Goal: Information Seeking & Learning: Get advice/opinions

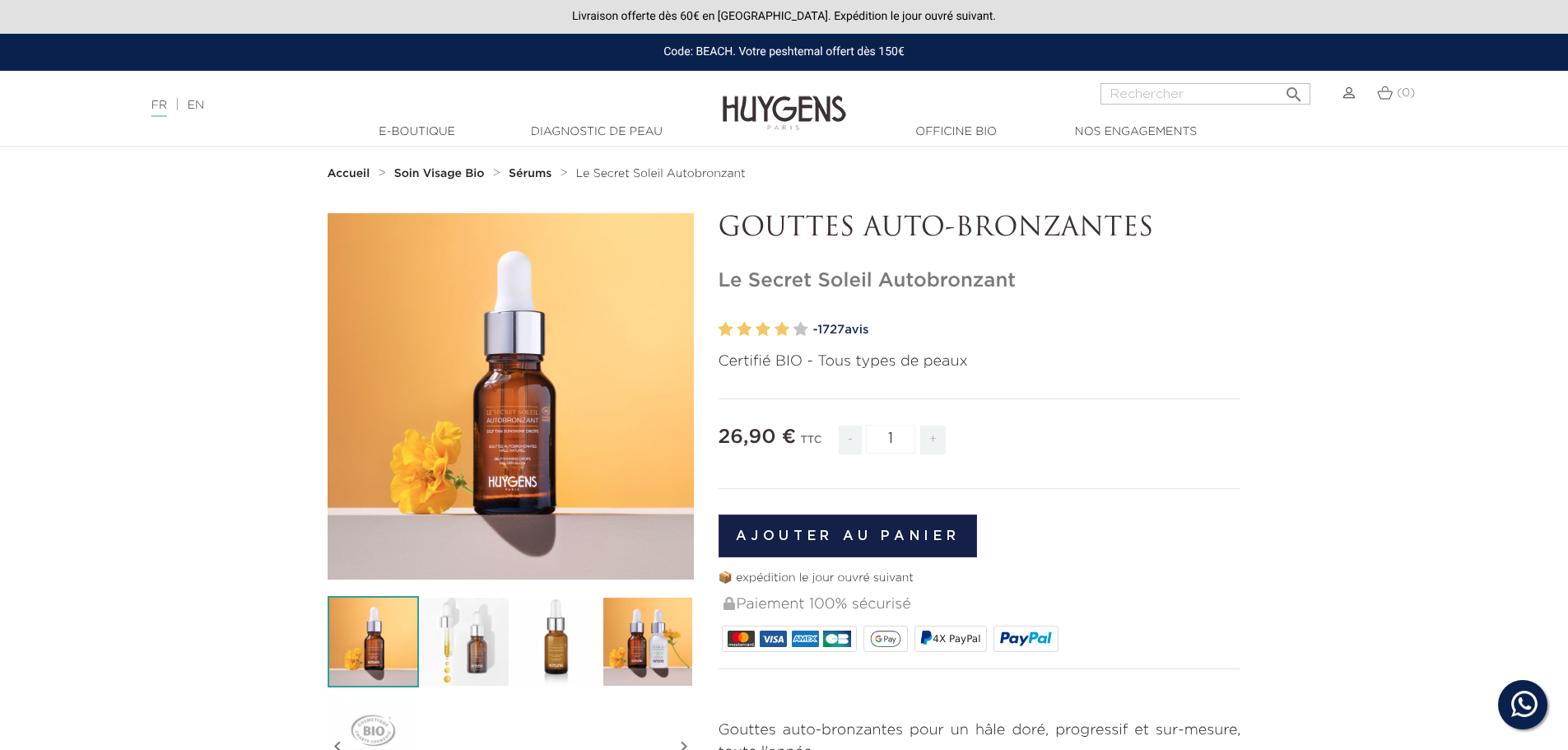
click at [837, 333] on span "1727" at bounding box center [830, 329] width 27 height 12
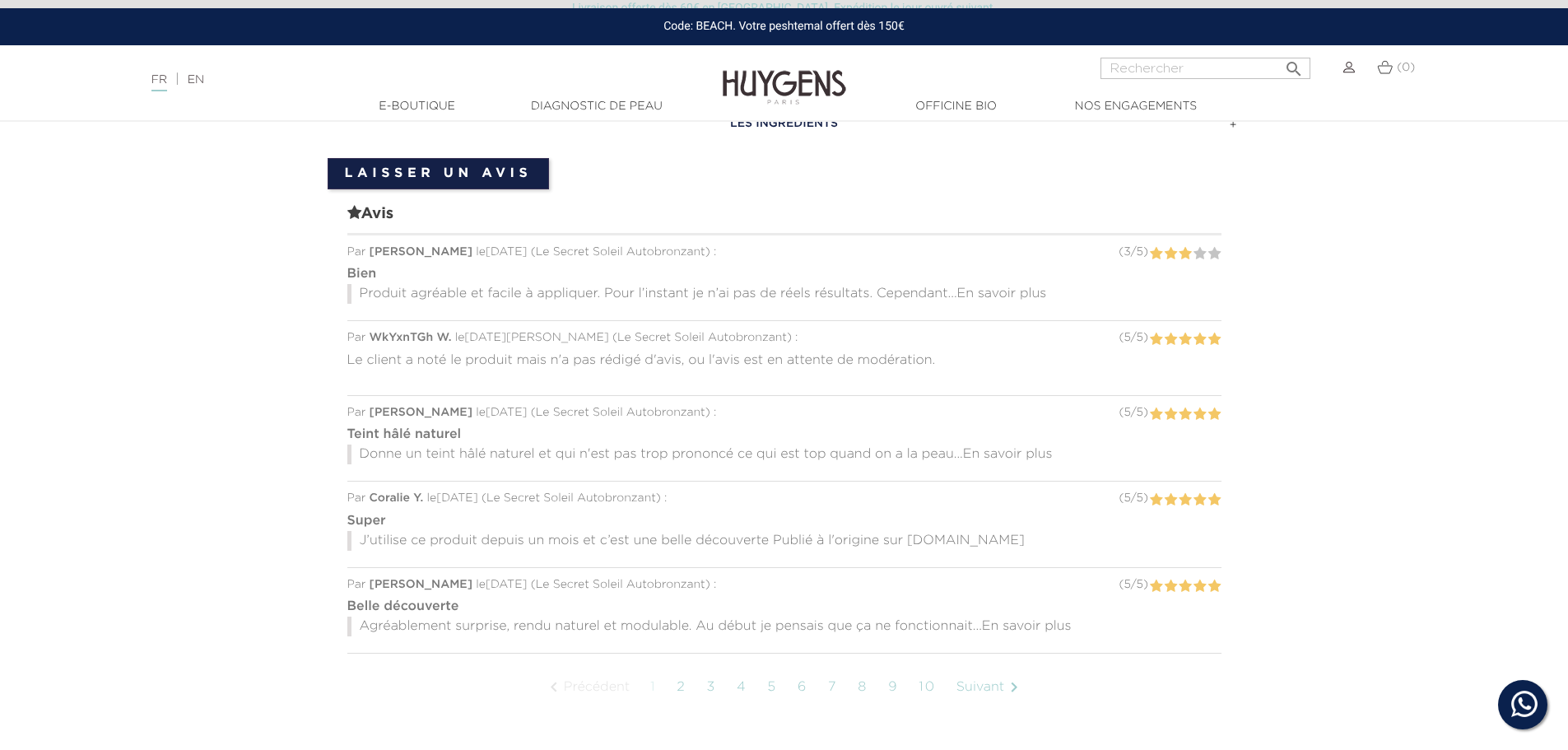
scroll to position [1175, 0]
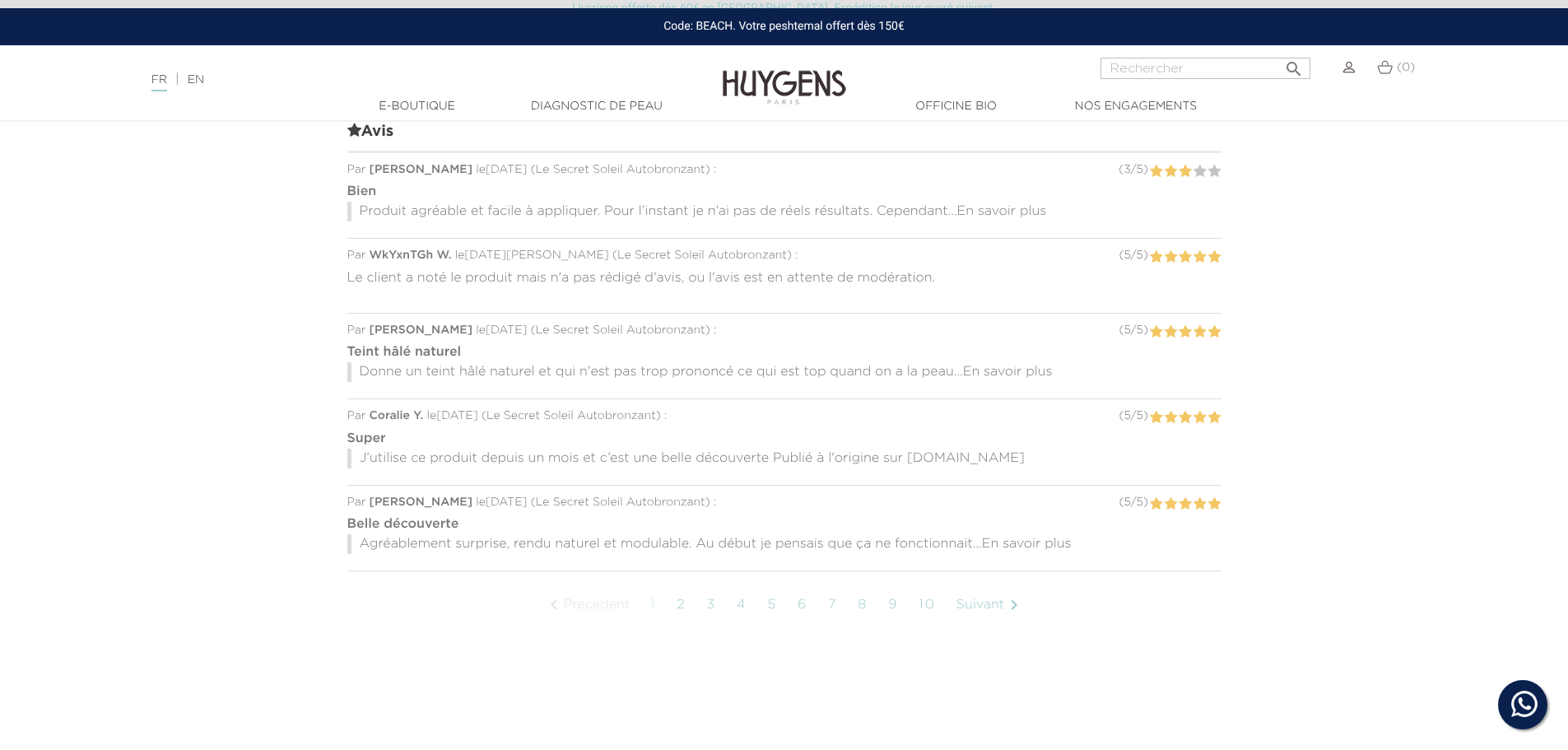
click at [987, 211] on span "En savoir plus" at bounding box center [1002, 211] width 89 height 13
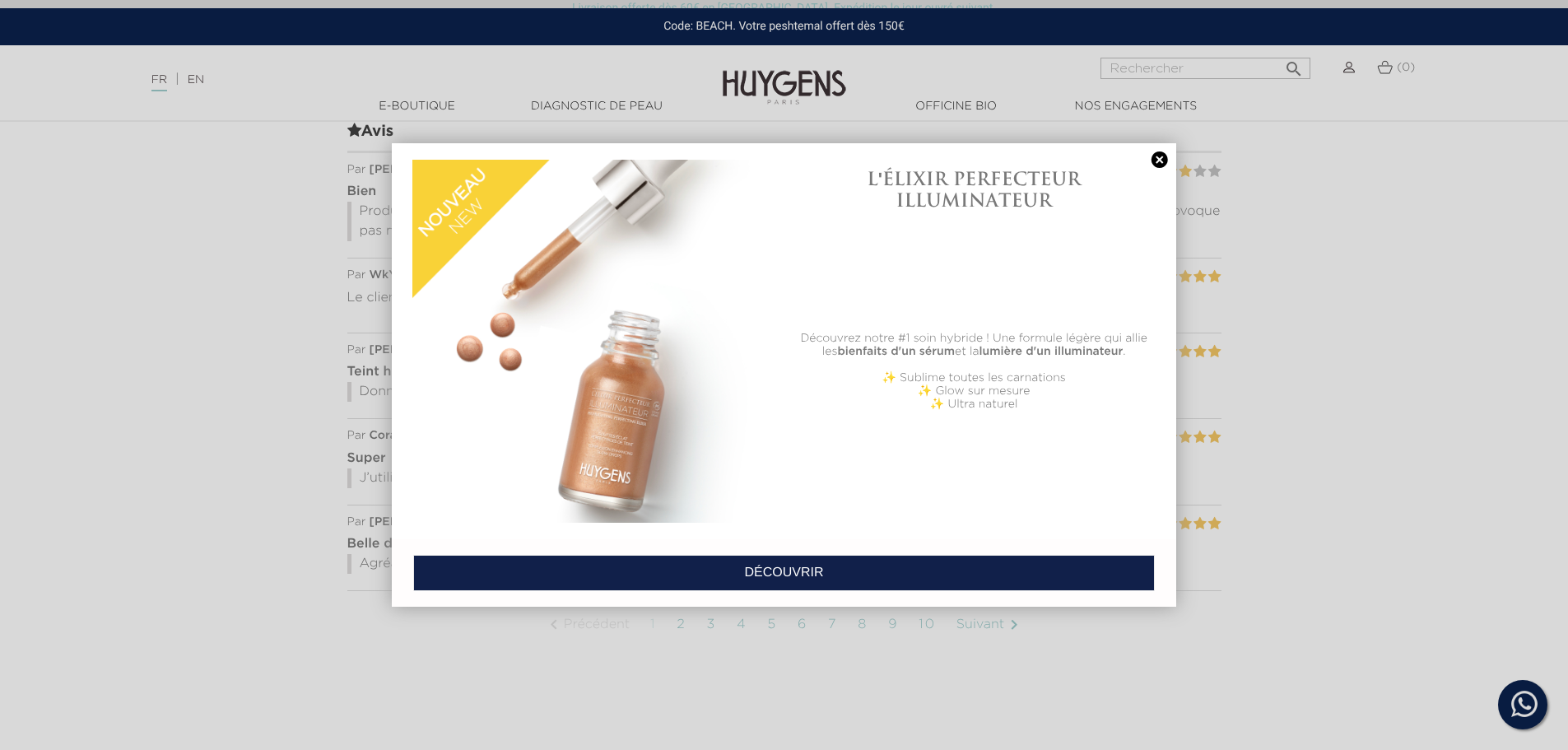
click at [1162, 156] on link at bounding box center [1159, 159] width 23 height 17
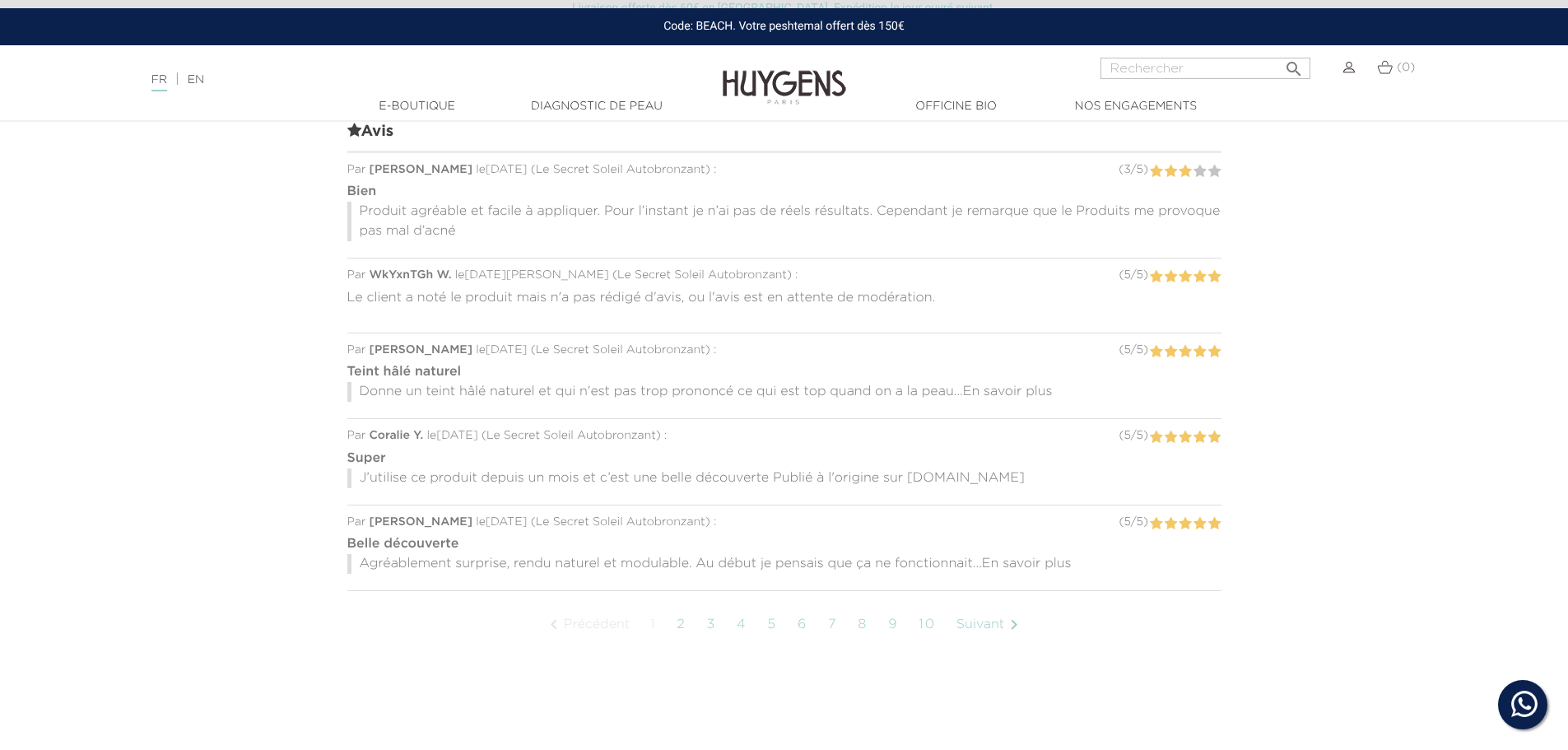
click at [1009, 389] on span "En savoir plus" at bounding box center [1008, 392] width 89 height 13
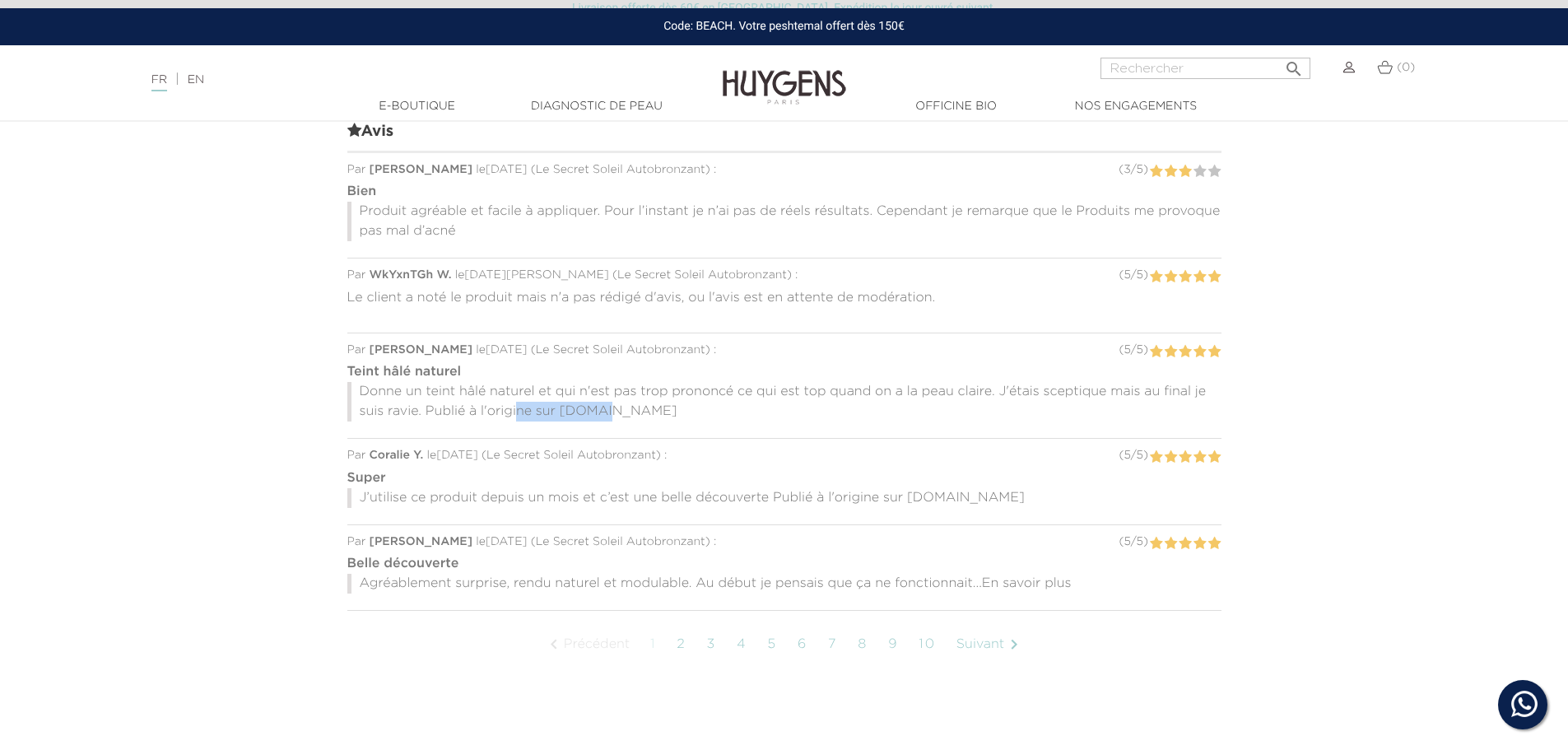
drag, startPoint x: 516, startPoint y: 410, endPoint x: 595, endPoint y: 403, distance: 79.3
click at [595, 403] on p "Donne un teint hâlé naturel et qui n'est pas trop prononcé ce qui est top quand…" at bounding box center [784, 402] width 874 height 40
click at [600, 407] on p "Donne un teint hâlé naturel et qui n'est pas trop prononcé ce qui est top quand…" at bounding box center [784, 402] width 874 height 40
drag, startPoint x: 416, startPoint y: 491, endPoint x: 692, endPoint y: 500, distance: 276.1
click at [692, 500] on p "J’utilise ce produit depuis un mois et c’est une belle découverte Publié à l'or…" at bounding box center [784, 498] width 874 height 20
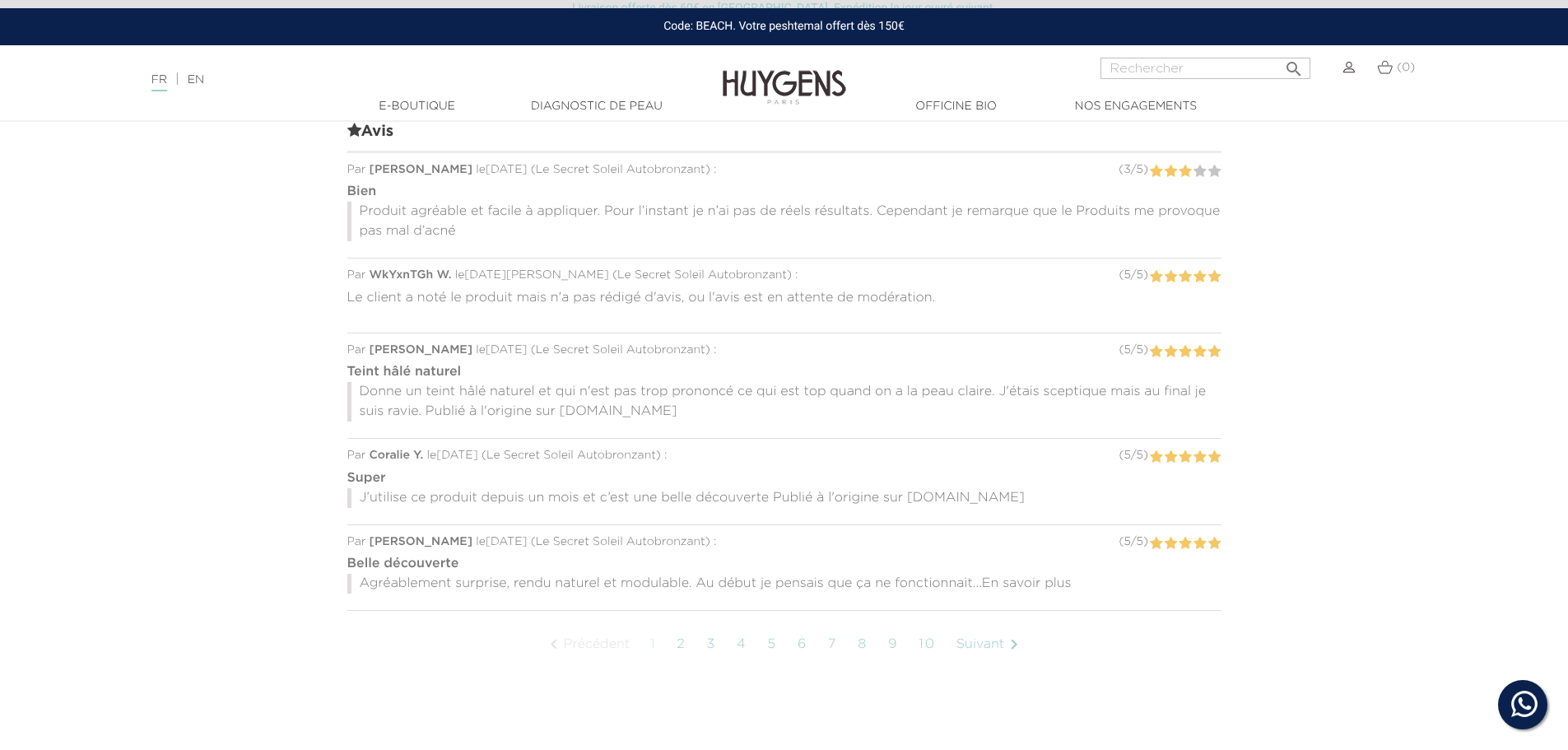
click at [725, 499] on p "J’utilise ce produit depuis un mois et c’est une belle découverte Publié à l'or…" at bounding box center [784, 498] width 874 height 20
click at [1045, 582] on span "En savoir plus" at bounding box center [1027, 583] width 89 height 13
click at [676, 663] on link "2" at bounding box center [681, 664] width 26 height 41
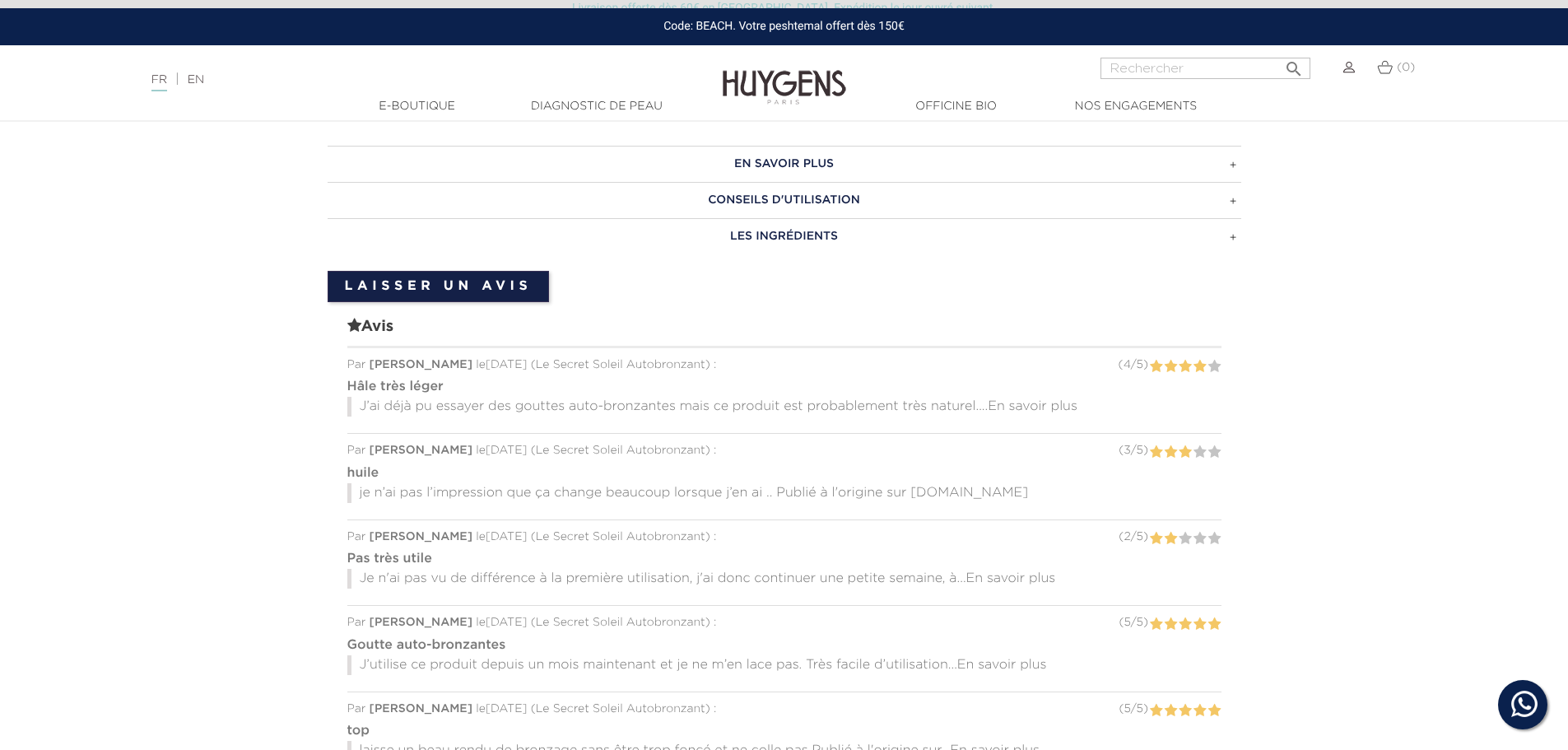
scroll to position [941, 0]
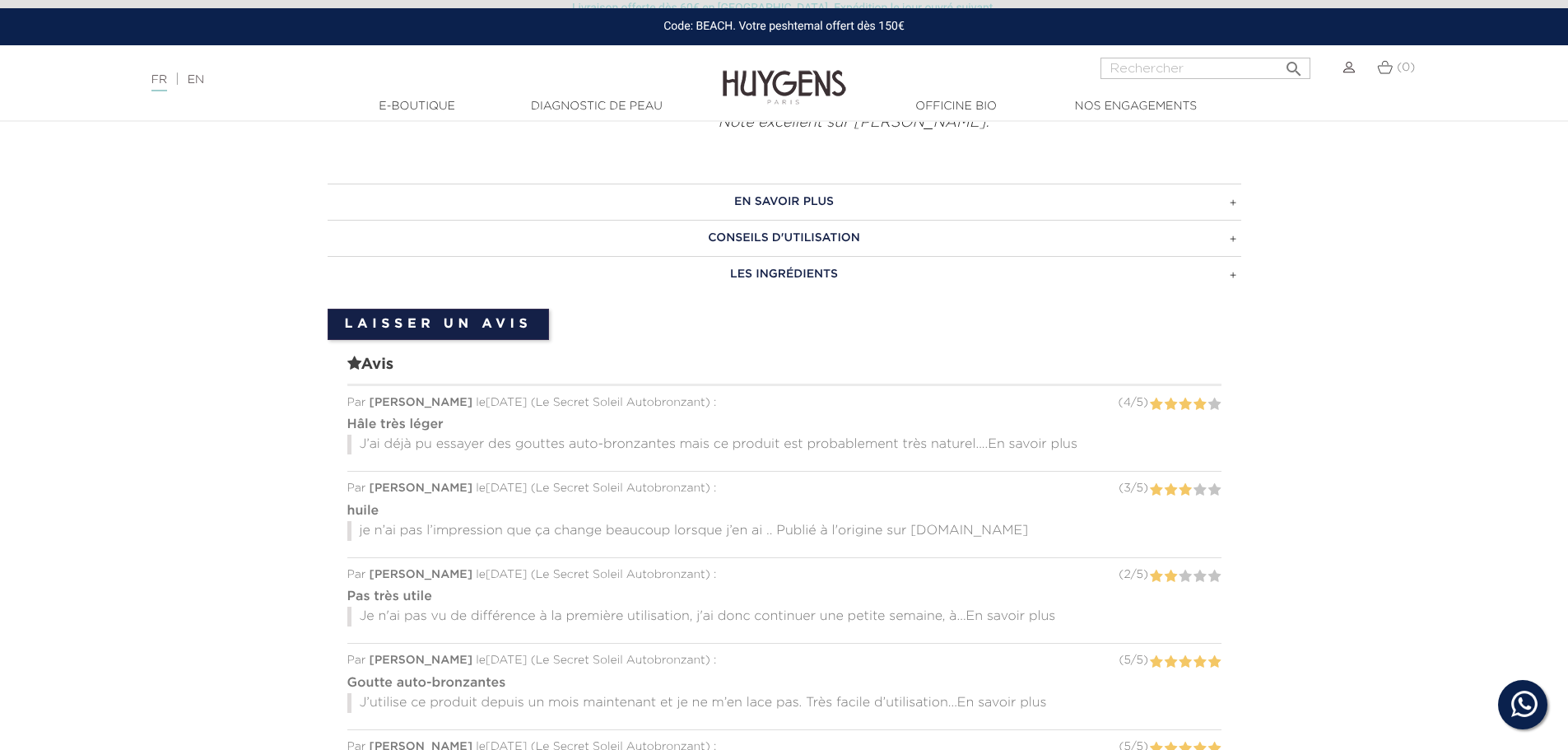
click at [1010, 446] on span "En savoir plus" at bounding box center [1033, 445] width 89 height 13
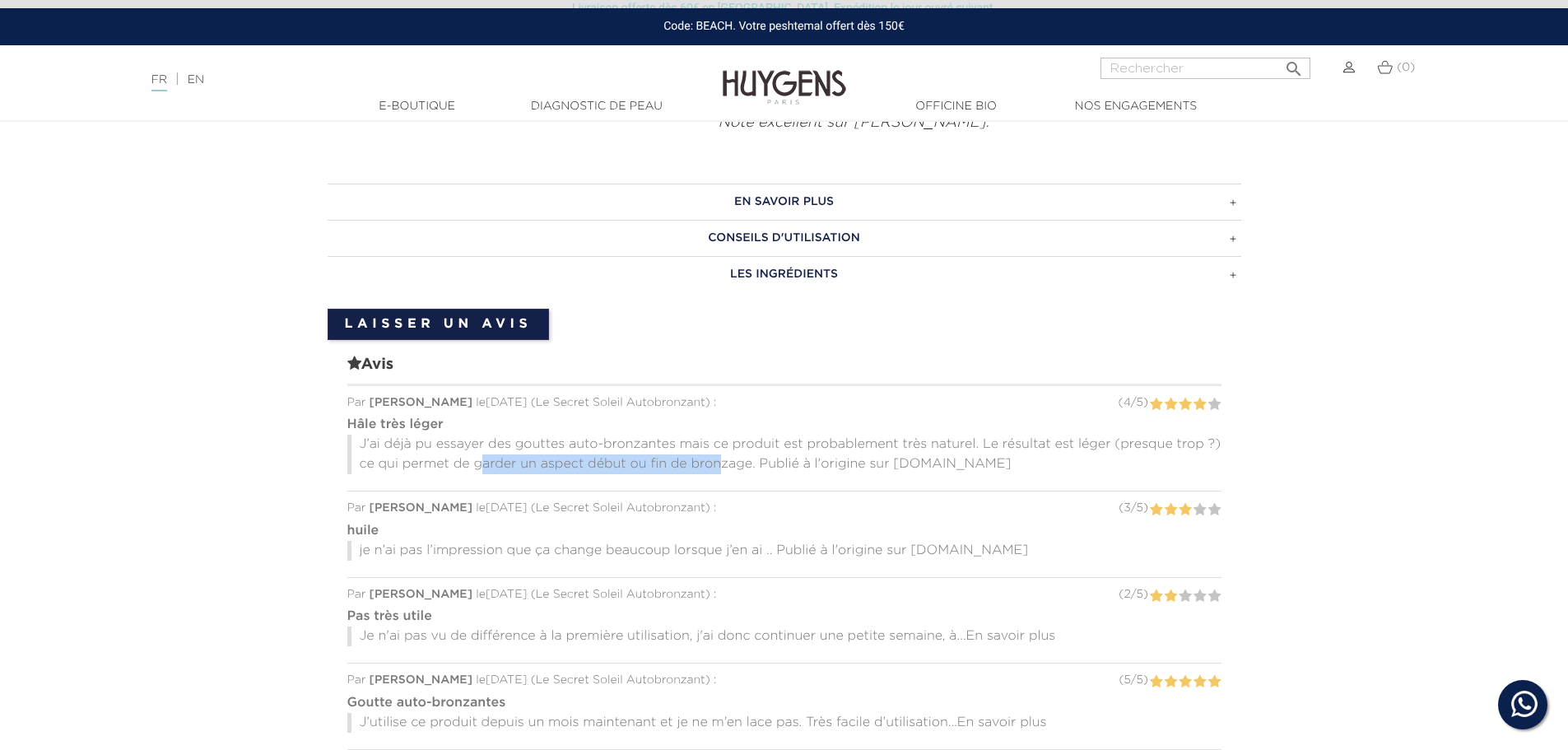
drag, startPoint x: 482, startPoint y: 463, endPoint x: 722, endPoint y: 465, distance: 240.0
click at [722, 465] on p "J’ai déjà pu essayer des gouttes auto-bronzantes mais ce produit est probableme…" at bounding box center [784, 455] width 874 height 40
click at [777, 463] on p "J’ai déjà pu essayer des gouttes auto-bronzantes mais ce produit est probableme…" at bounding box center [784, 455] width 874 height 40
drag, startPoint x: 802, startPoint y: 460, endPoint x: 881, endPoint y: 458, distance: 79.0
click at [881, 458] on p "J’ai déjà pu essayer des gouttes auto-bronzantes mais ce produit est probableme…" at bounding box center [784, 455] width 874 height 40
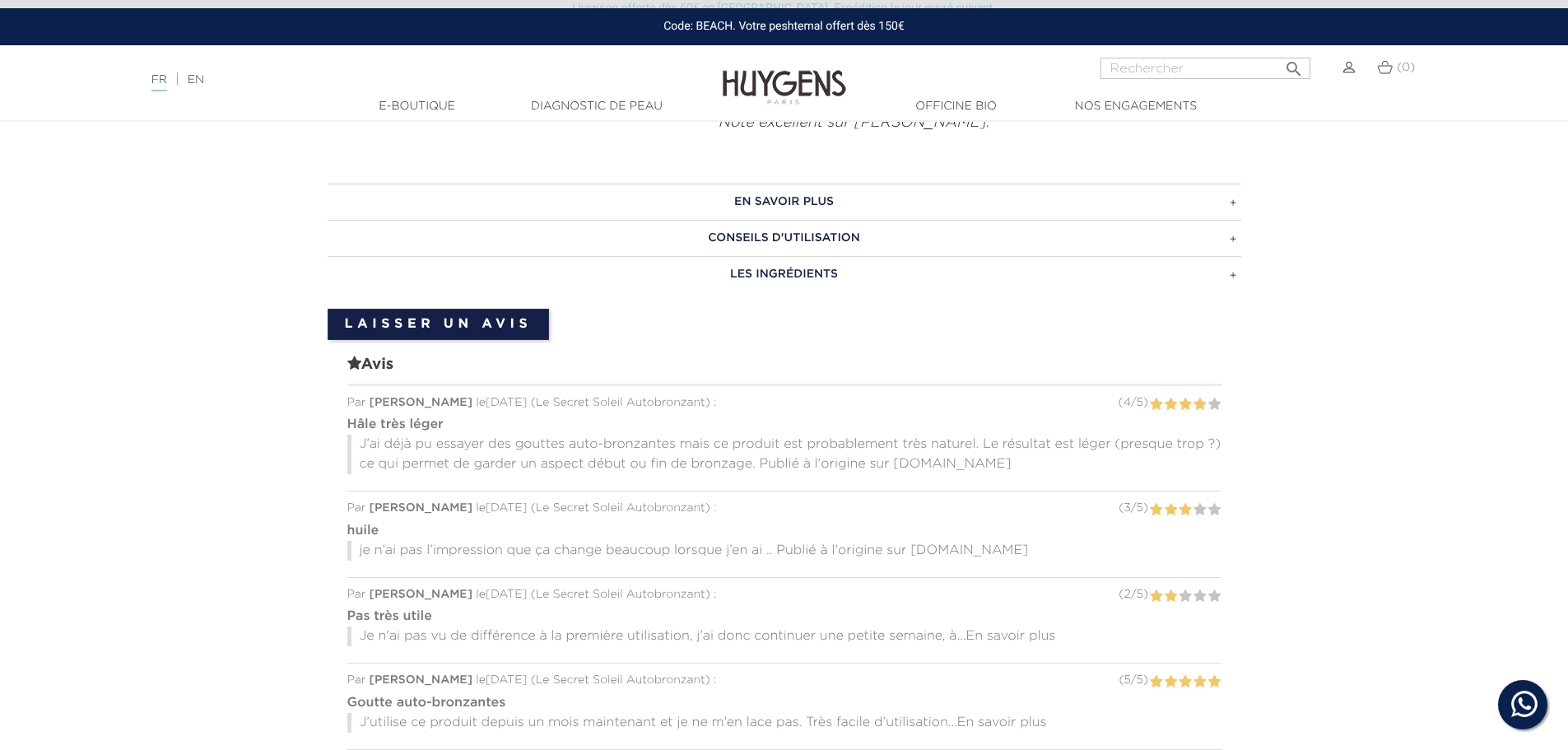
click at [913, 458] on p "J’ai déjà pu essayer des gouttes auto-bronzantes mais ce produit est probableme…" at bounding box center [784, 455] width 874 height 40
drag, startPoint x: 401, startPoint y: 544, endPoint x: 581, endPoint y: 546, distance: 180.0
click at [581, 546] on p "je n’ai pas l’impression que ça change beaucoup lorsque j’en ai .. Publié à l'o…" at bounding box center [784, 551] width 874 height 20
click at [728, 553] on p "je n’ai pas l’impression que ça change beaucoup lorsque j’en ai .. Publié à l'o…" at bounding box center [784, 551] width 874 height 20
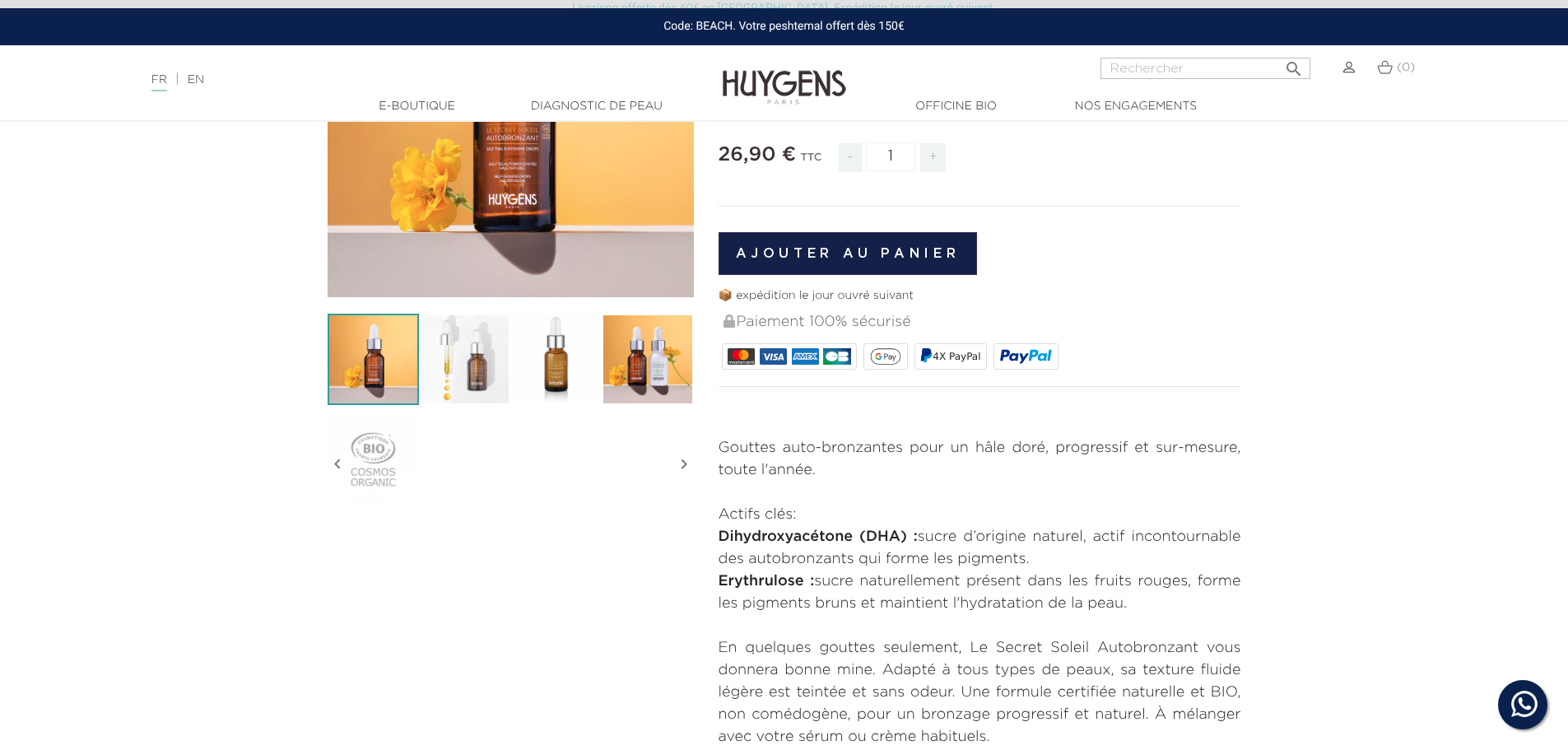
scroll to position [0, 0]
